Goal: Browse casually: Explore the website without a specific task or goal

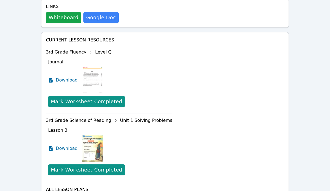
scroll to position [203, 0]
click at [56, 77] on span "Download" at bounding box center [68, 80] width 24 height 7
click at [56, 145] on span "Download" at bounding box center [68, 148] width 24 height 7
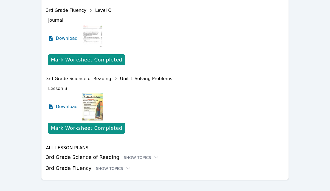
scroll to position [0, 0]
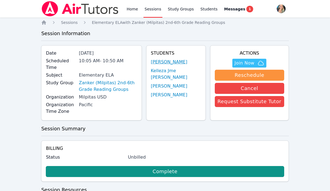
click at [183, 62] on link "Jameson Torno" at bounding box center [169, 62] width 36 height 7
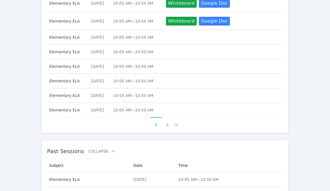
scroll to position [293, 0]
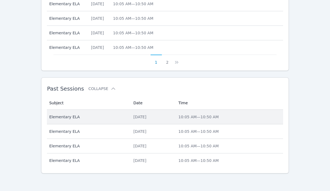
click at [143, 117] on div "Fri Oct 10, 2025" at bounding box center [152, 116] width 38 height 5
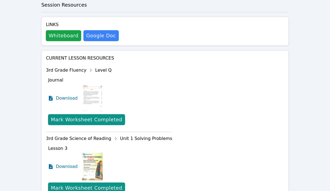
scroll to position [479, 0]
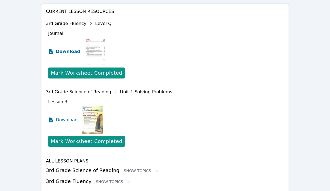
click at [61, 48] on span "Download" at bounding box center [68, 51] width 24 height 7
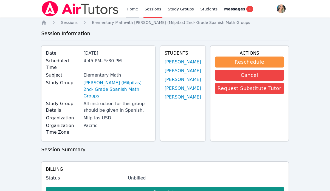
click at [131, 10] on link "Home" at bounding box center [132, 9] width 13 height 18
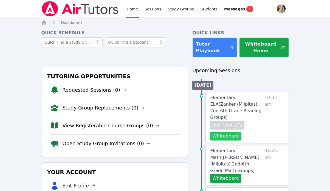
click at [221, 132] on button "Whiteboard" at bounding box center [225, 136] width 31 height 9
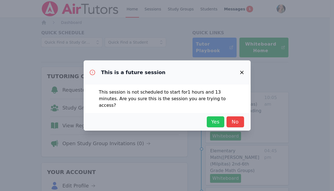
click at [208, 118] on button "Yes" at bounding box center [216, 121] width 18 height 11
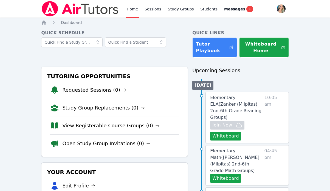
click at [129, 9] on link "Home" at bounding box center [132, 9] width 13 height 18
